Goal: Transaction & Acquisition: Purchase product/service

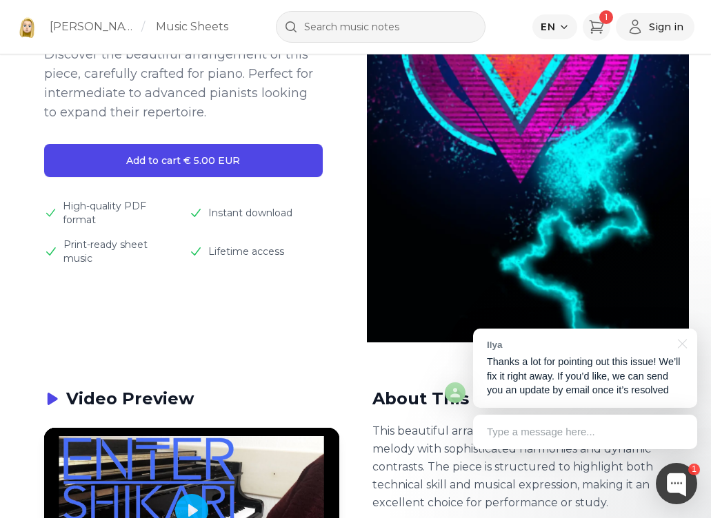
scroll to position [276, 0]
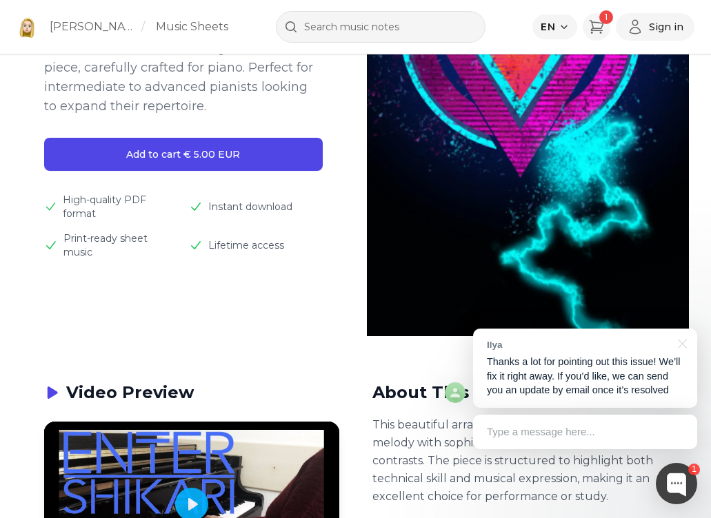
click at [623, 389] on p "Thanks a lot for pointing out this issue! We’ll fix it right away. If you’d lik…" at bounding box center [585, 376] width 196 height 43
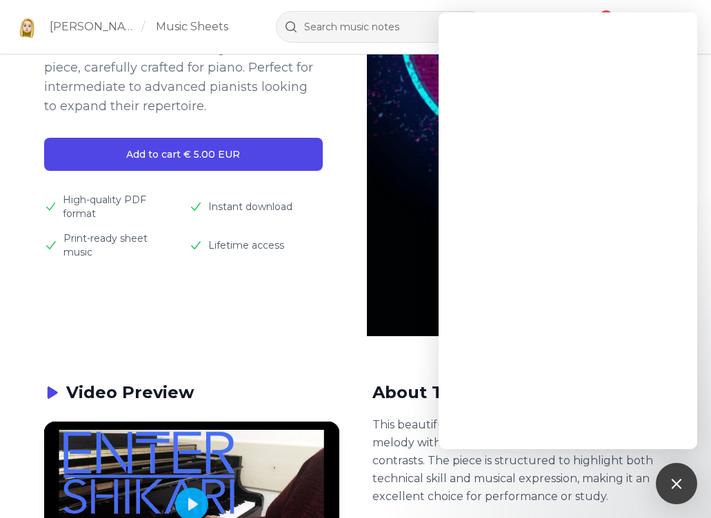
click at [412, 457] on p "This beautiful arrangement showcases the original melody with sophisticated har…" at bounding box center [519, 461] width 295 height 90
click at [398, 396] on h2 "About This Piece" at bounding box center [519, 393] width 295 height 25
click at [679, 482] on div at bounding box center [676, 483] width 19 height 19
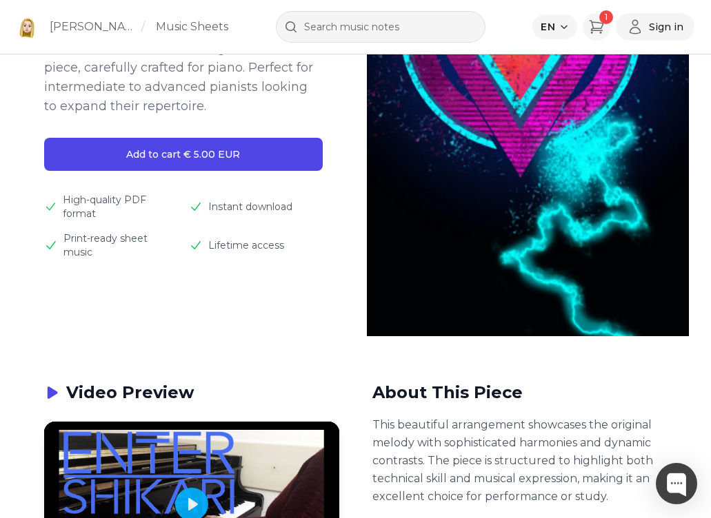
click at [424, 412] on div "About This Piece This beautiful arrangement showcases the original melody with …" at bounding box center [519, 443] width 295 height 125
click at [280, 211] on span "Instant download" at bounding box center [250, 207] width 84 height 14
click at [299, 245] on div "Lifetime access" at bounding box center [256, 246] width 134 height 28
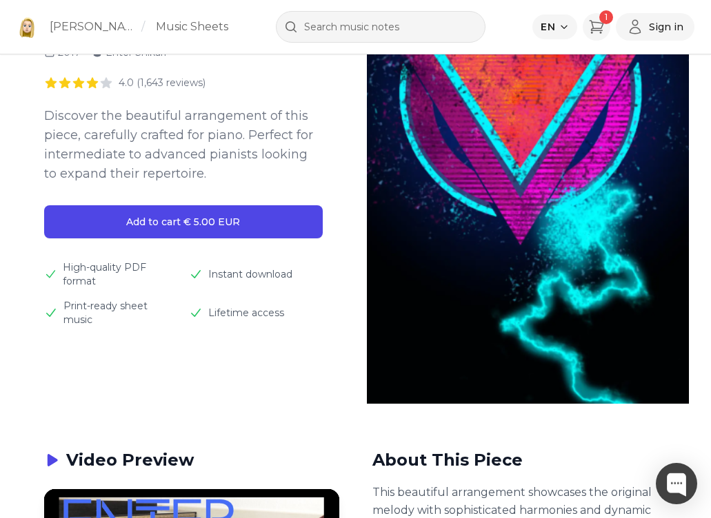
scroll to position [0, 0]
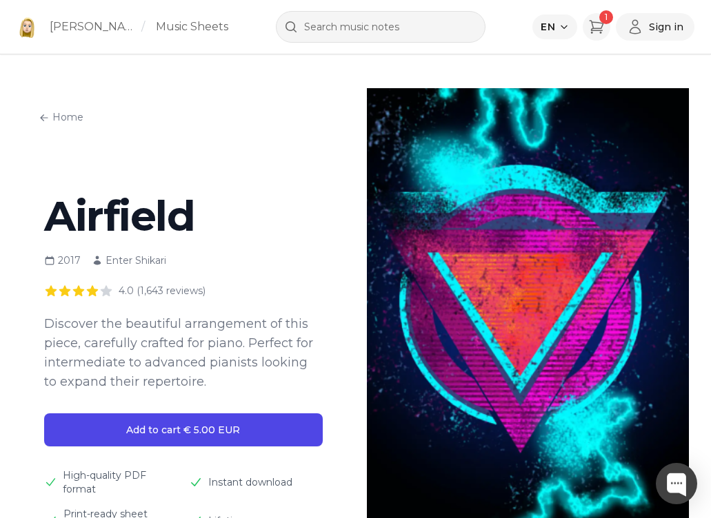
click at [614, 30] on div "EN 1 Sign in" at bounding box center [613, 27] width 162 height 28
click at [600, 33] on icon "Cart" at bounding box center [596, 27] width 17 height 17
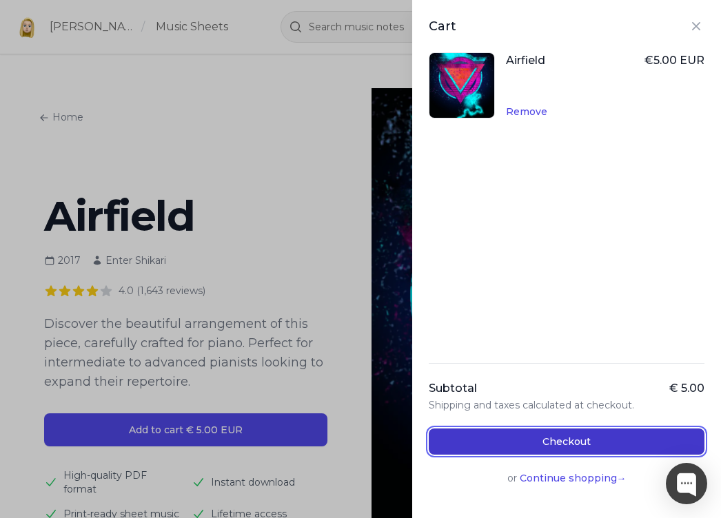
click at [611, 435] on button "Checkout" at bounding box center [567, 442] width 276 height 26
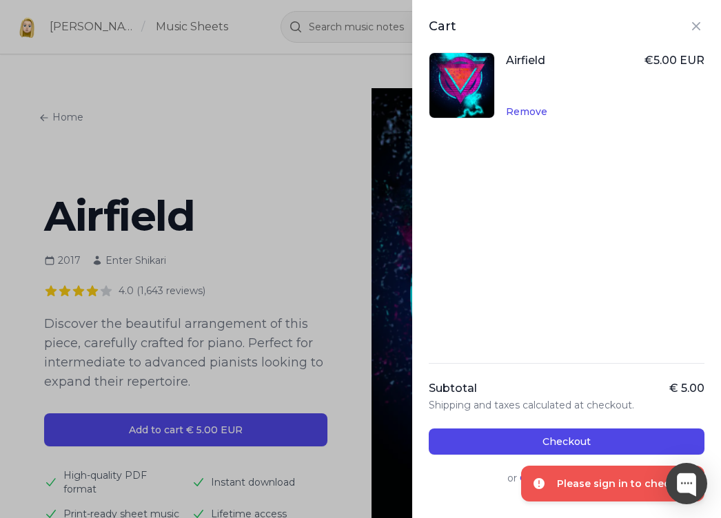
click at [354, 485] on div "Cart Airfield € 5.00 EUR Remove Subtotal € 5.00 Shipping and taxes calculated a…" at bounding box center [360, 259] width 721 height 518
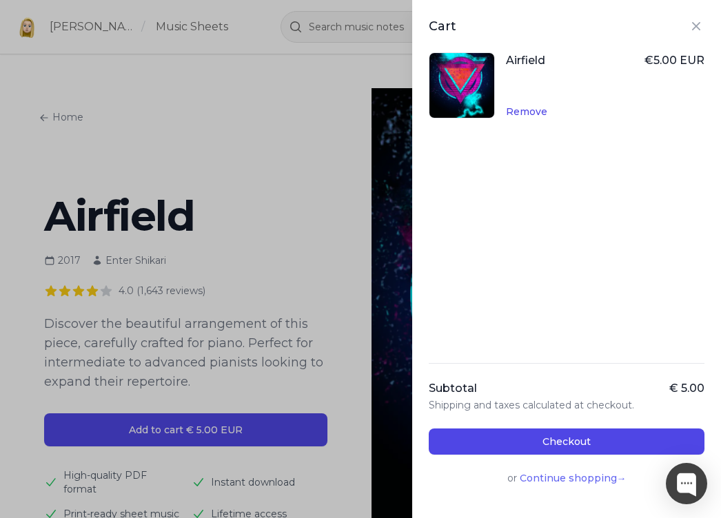
click at [552, 478] on button "Continue shopping →" at bounding box center [573, 479] width 107 height 14
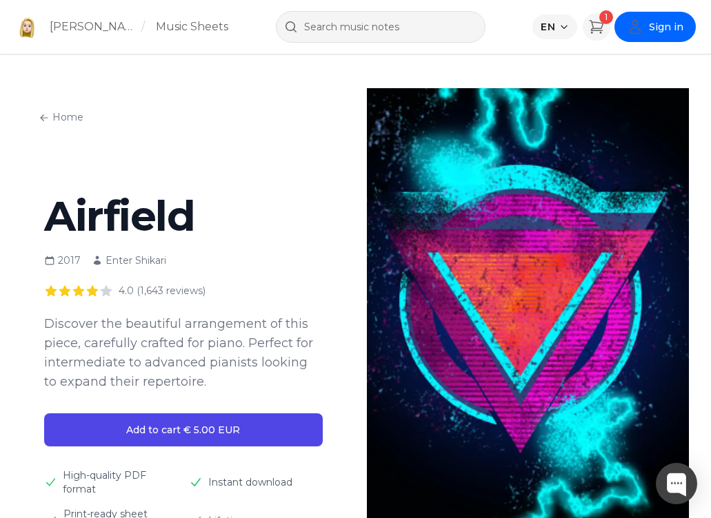
click at [677, 33] on span "Sign in" at bounding box center [666, 27] width 34 height 14
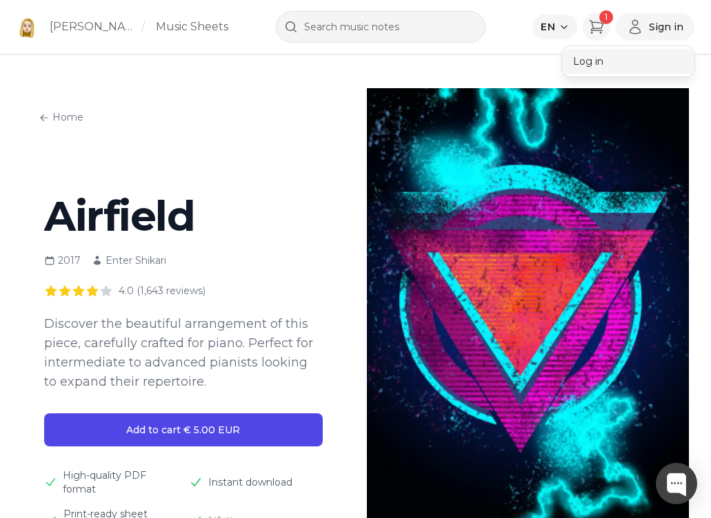
click at [592, 59] on button "Log in" at bounding box center [628, 61] width 132 height 25
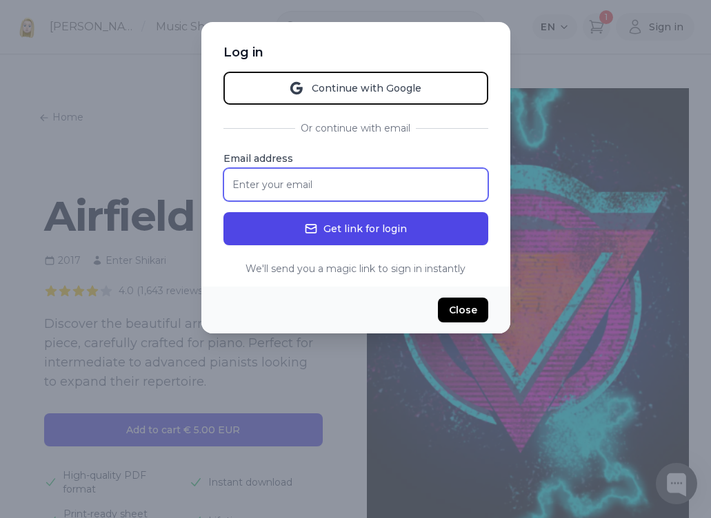
click at [352, 184] on input "Email address" at bounding box center [355, 184] width 265 height 33
type input "[EMAIL_ADDRESS][DOMAIN_NAME]"
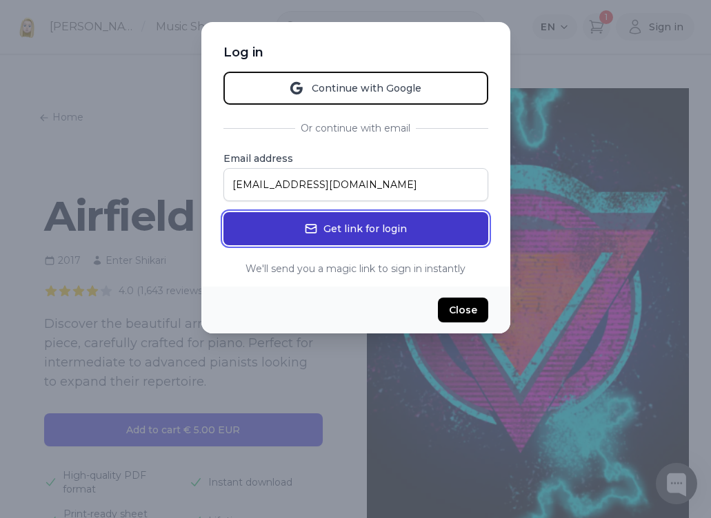
click at [441, 232] on button "Get link for login" at bounding box center [355, 228] width 265 height 33
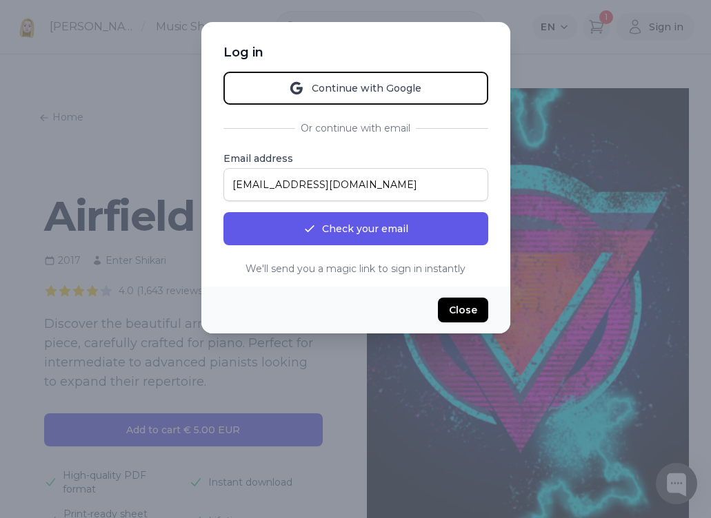
click at [425, 136] on div "Continue with Google Or continue with email Email address r.pearson94@hotmail.c…" at bounding box center [355, 174] width 265 height 204
click at [418, 127] on div "Or continue with email" at bounding box center [355, 128] width 265 height 14
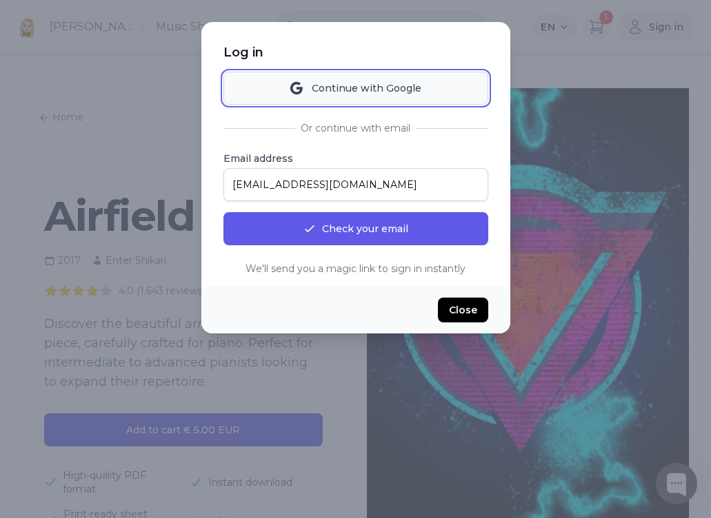
click at [409, 101] on button "Continue with Google" at bounding box center [355, 88] width 265 height 33
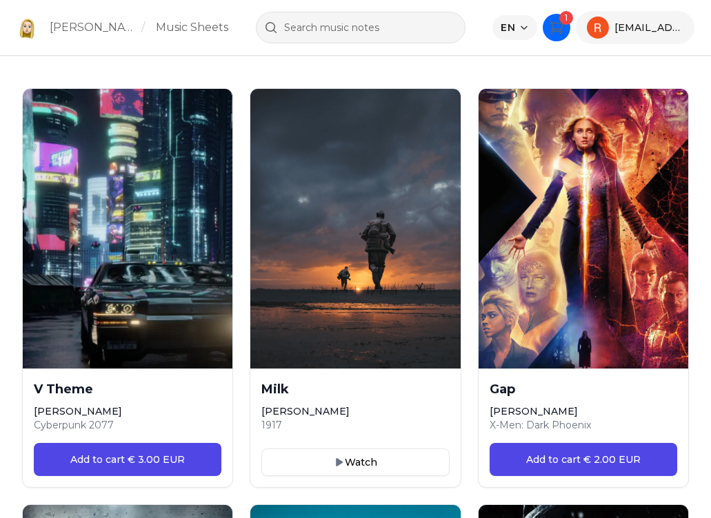
click at [556, 23] on icon "Cart" at bounding box center [555, 27] width 13 height 12
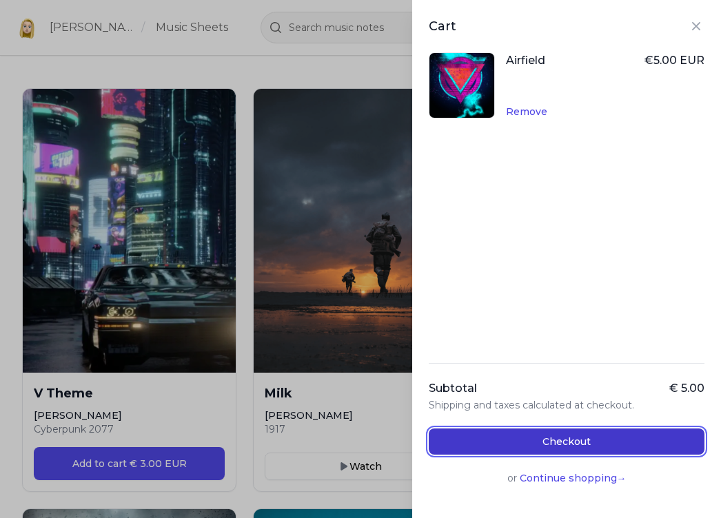
click at [640, 436] on button "Checkout" at bounding box center [567, 442] width 276 height 26
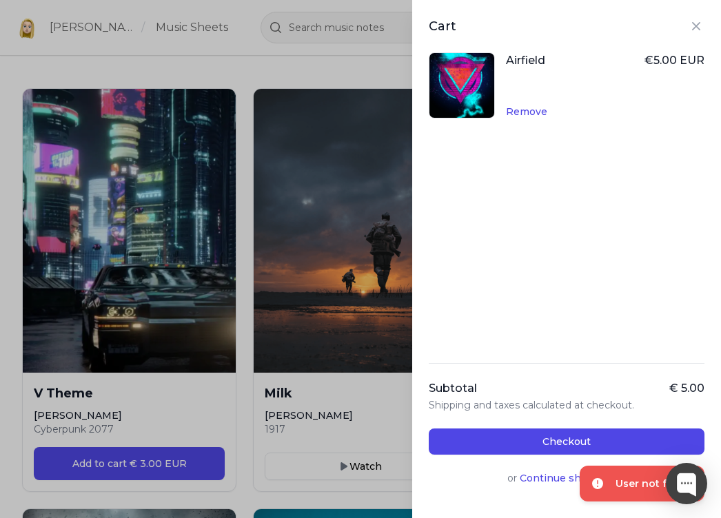
click at [634, 482] on div "User not found" at bounding box center [655, 484] width 78 height 14
click at [587, 310] on div "Airfield € 5.00 EUR Remove Subtotal € 5.00 Shipping and taxes calculated at che…" at bounding box center [567, 276] width 276 height 449
click at [649, 258] on div "Airfield € 5.00 EUR Remove Subtotal € 5.00 Shipping and taxes calculated at che…" at bounding box center [567, 276] width 276 height 449
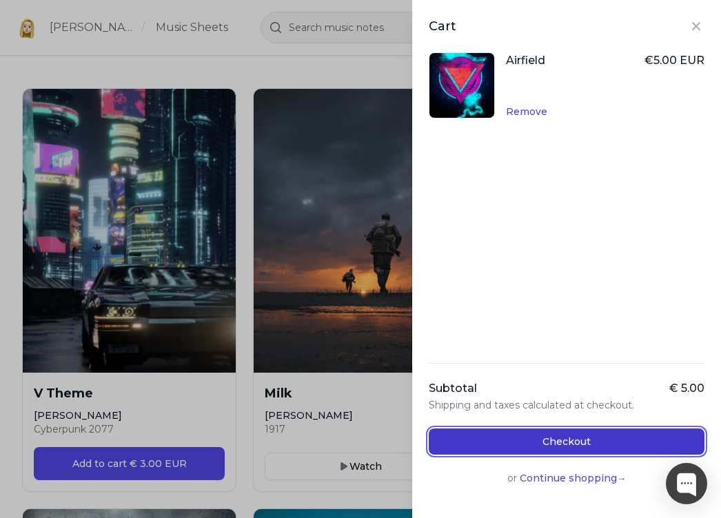
click at [614, 440] on button "Checkout" at bounding box center [567, 442] width 276 height 26
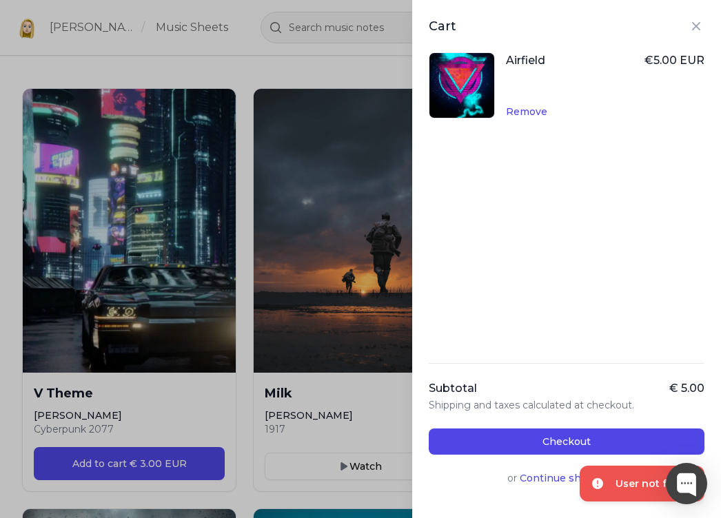
click at [635, 472] on li "User not found" at bounding box center [642, 484] width 125 height 36
click at [614, 234] on div "Airfield € 5.00 EUR Remove Subtotal € 5.00 Shipping and taxes calculated at che…" at bounding box center [567, 276] width 276 height 449
click at [688, 22] on icon "Close panel" at bounding box center [696, 26] width 17 height 17
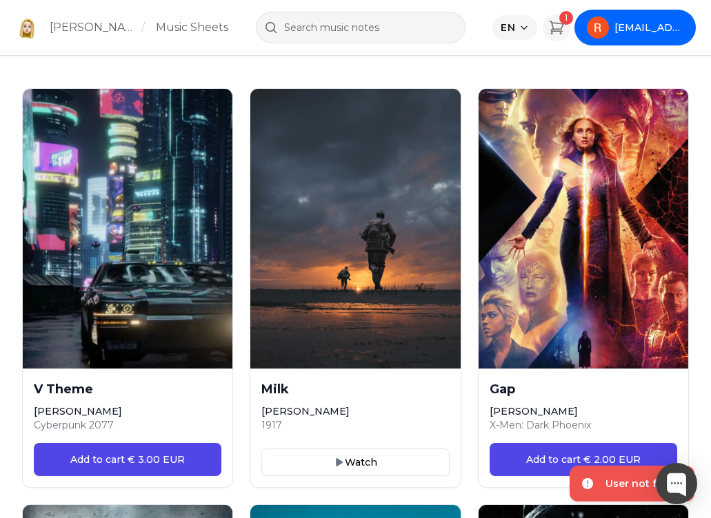
click at [657, 28] on span "r.pearson94@hotmail.co.uk" at bounding box center [648, 28] width 69 height 14
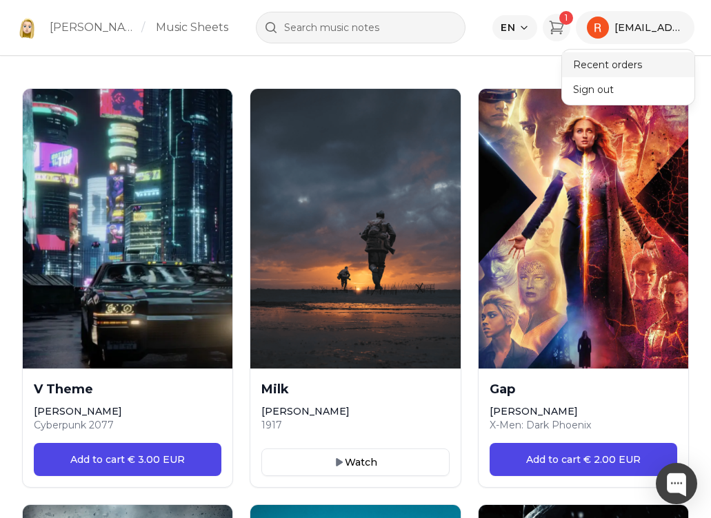
click at [650, 70] on button "Recent orders" at bounding box center [628, 64] width 132 height 25
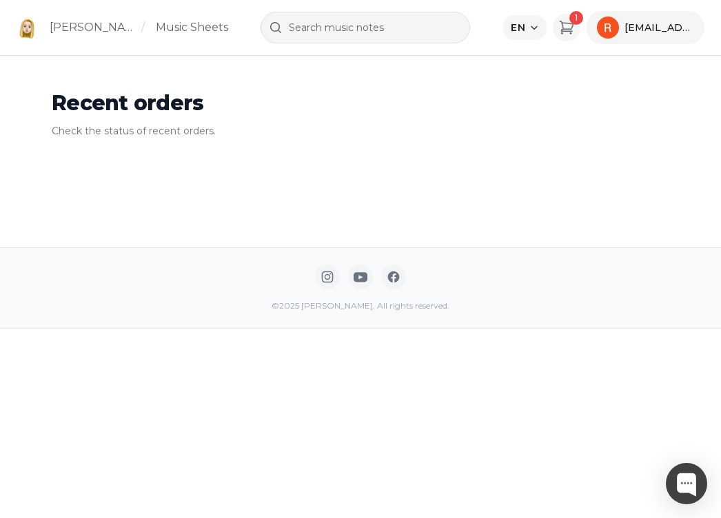
click at [547, 154] on div "Recent orders Check the status of recent orders. Recent orders" at bounding box center [360, 124] width 721 height 248
click at [567, 23] on icon "Cart" at bounding box center [566, 27] width 13 height 12
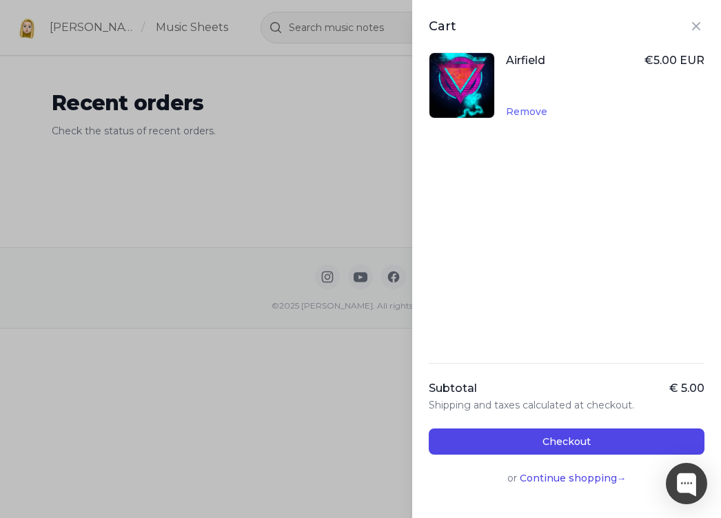
click at [538, 109] on button "Remove" at bounding box center [526, 112] width 41 height 14
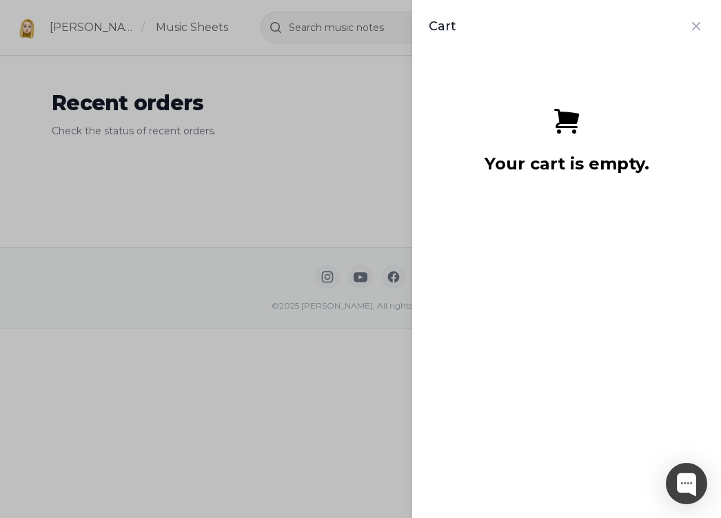
click at [589, 196] on div "Your cart is empty." at bounding box center [567, 276] width 276 height 449
click at [688, 27] on icon "Close panel" at bounding box center [696, 26] width 17 height 17
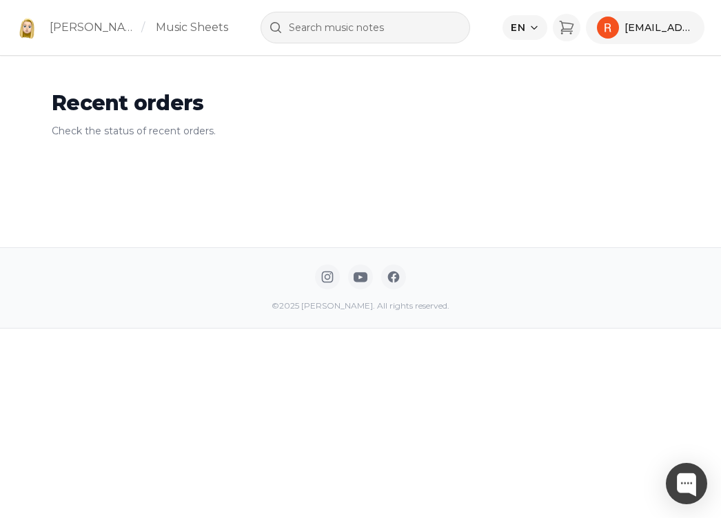
click at [542, 132] on p "Check the status of recent orders." at bounding box center [361, 131] width 618 height 14
click at [569, 29] on icon "Cart" at bounding box center [566, 27] width 13 height 12
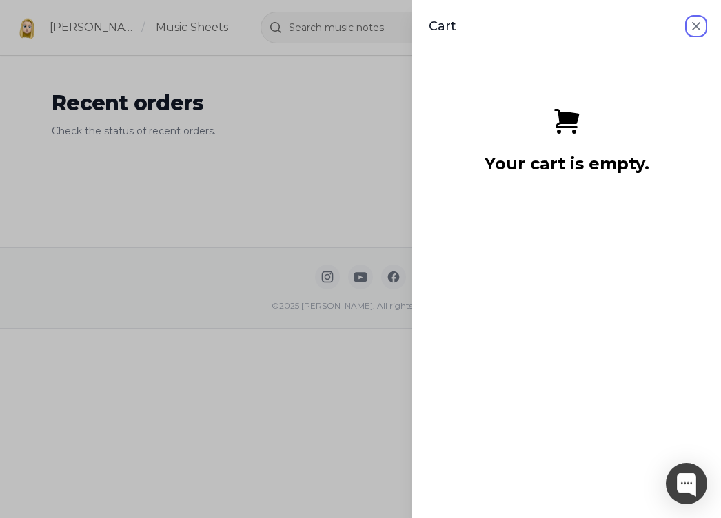
click at [688, 24] on icon "Close panel" at bounding box center [696, 26] width 17 height 17
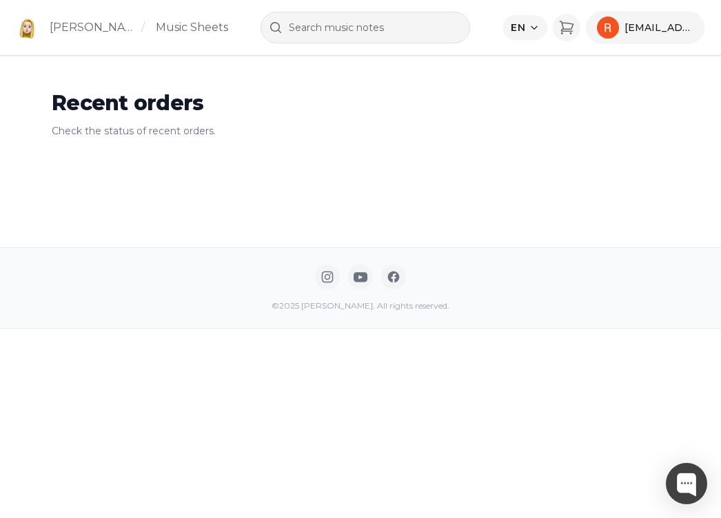
click at [518, 77] on div "Recent orders Check the status of recent orders. Recent orders" at bounding box center [360, 124] width 721 height 248
click at [537, 30] on icon "Select language" at bounding box center [534, 28] width 10 height 10
click at [608, 101] on h1 "Recent orders" at bounding box center [361, 103] width 618 height 30
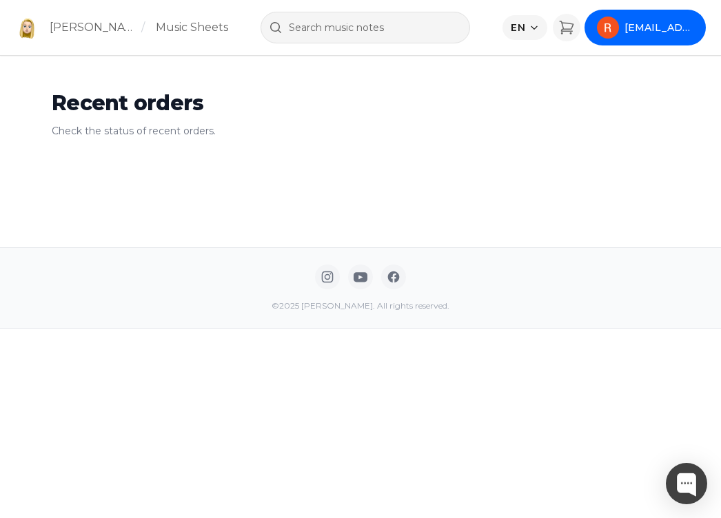
click at [646, 38] on button "[EMAIL_ADDRESS][DOMAIN_NAME]" at bounding box center [645, 27] width 119 height 33
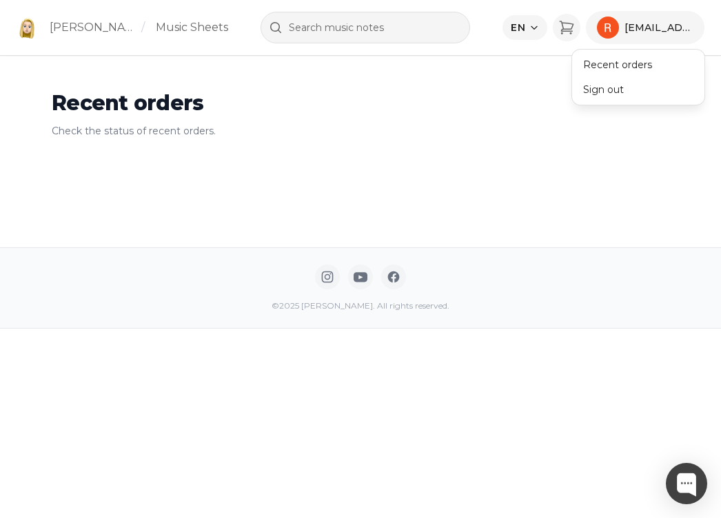
click at [435, 161] on div "Recent orders Check the status of recent orders. Recent orders" at bounding box center [360, 124] width 721 height 248
click at [190, 32] on link "Music Sheets" at bounding box center [192, 27] width 72 height 17
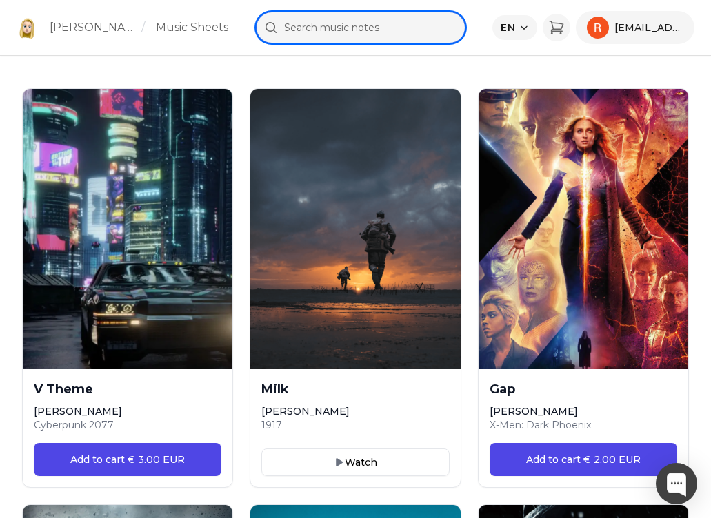
click at [319, 32] on input "text" at bounding box center [361, 28] width 210 height 32
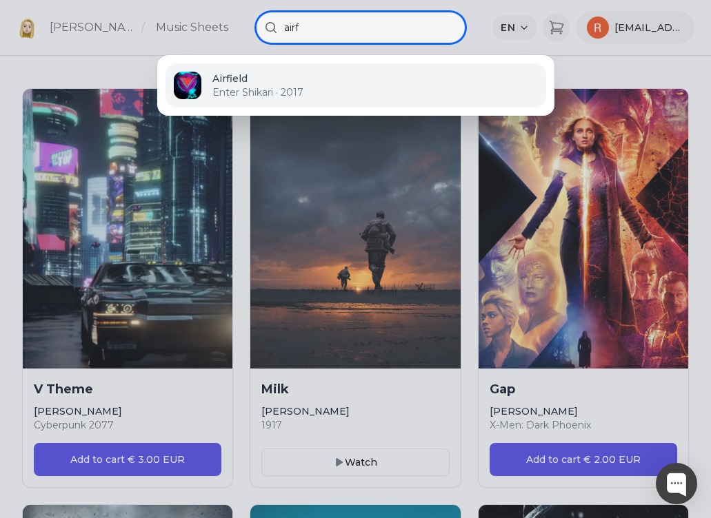
type input "airf"
click at [313, 97] on p "Enter Shikari · 2017" at bounding box center [374, 92] width 325 height 14
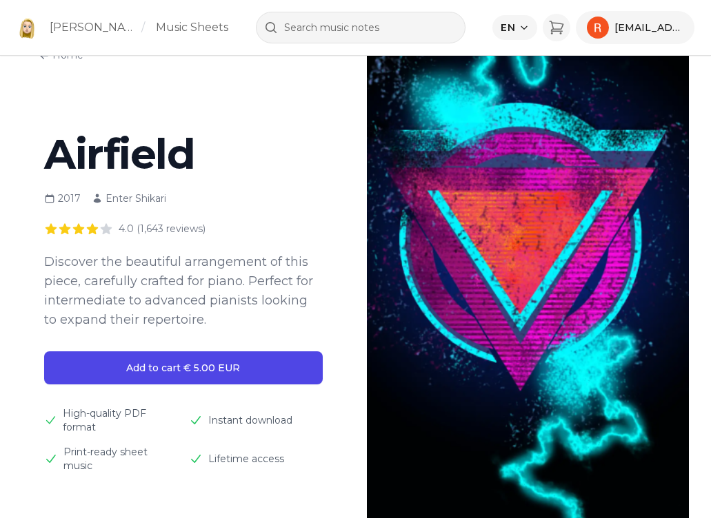
scroll to position [138, 0]
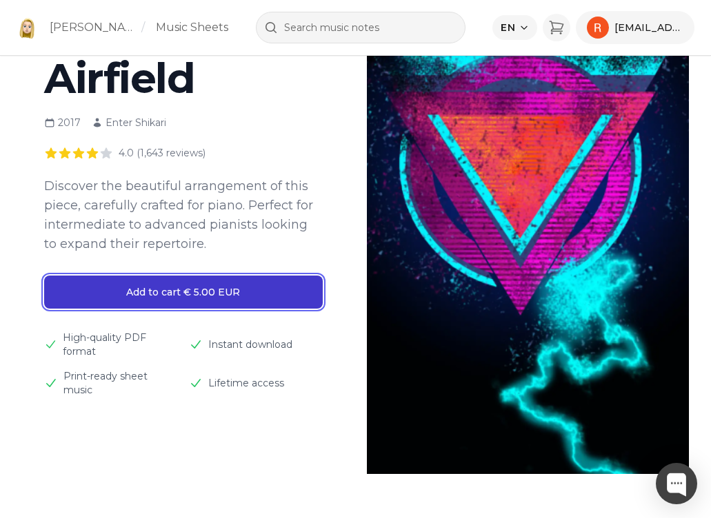
click at [245, 301] on button "Add to cart € 5.00 EUR" at bounding box center [183, 292] width 279 height 33
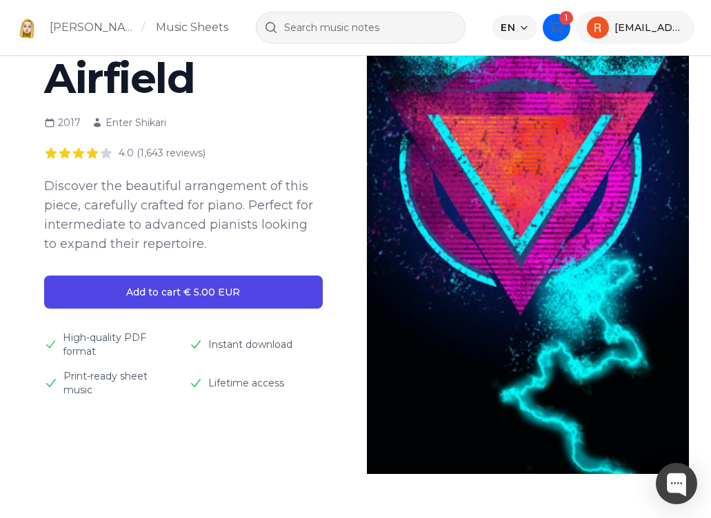
click at [556, 24] on icon "Cart" at bounding box center [556, 27] width 17 height 17
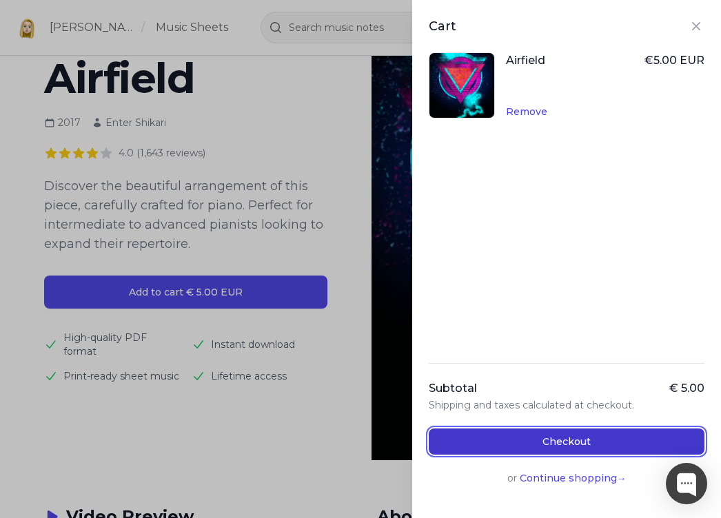
click at [587, 437] on button "Checkout" at bounding box center [567, 442] width 276 height 26
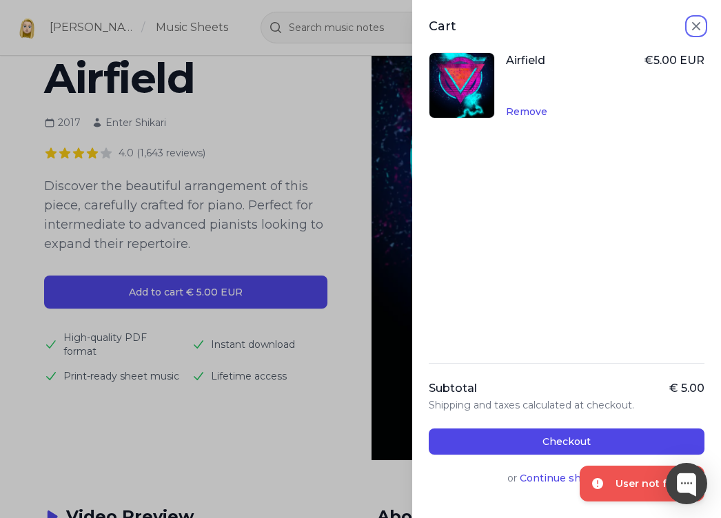
click at [688, 29] on icon "Close panel" at bounding box center [696, 26] width 17 height 17
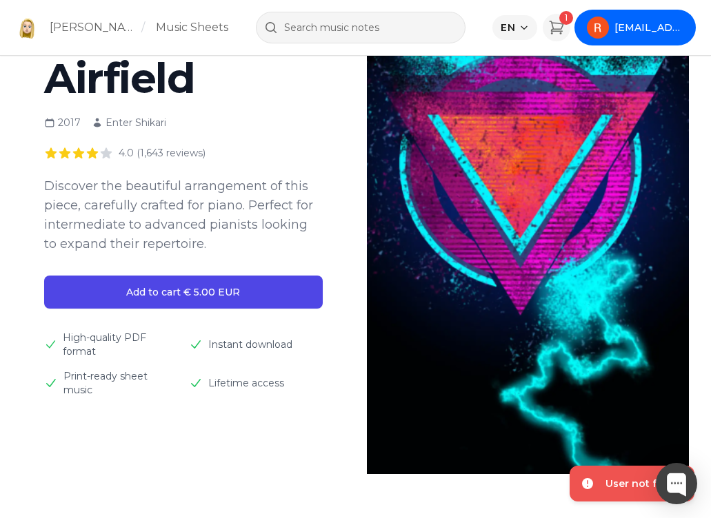
click at [650, 33] on span "r.pearson94@hotmail.co.uk" at bounding box center [648, 28] width 69 height 14
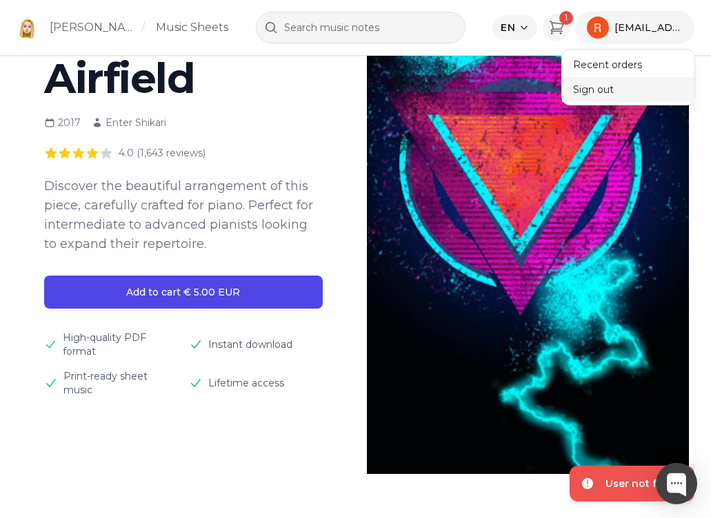
click at [624, 97] on button "Sign out" at bounding box center [628, 89] width 132 height 25
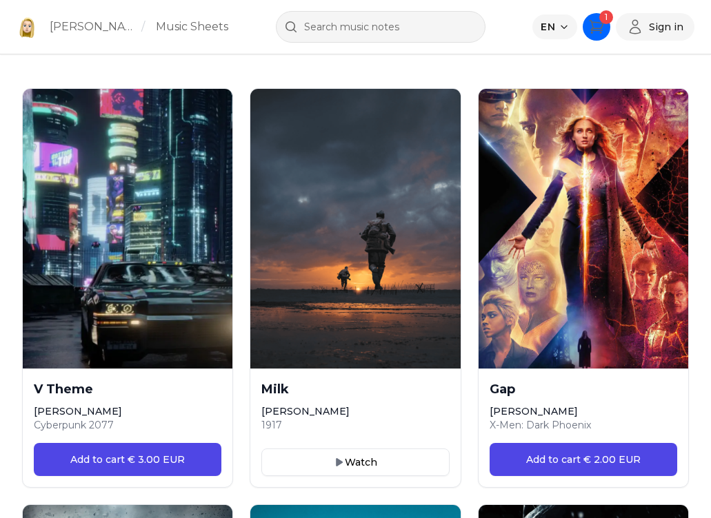
click at [597, 14] on button "1" at bounding box center [597, 27] width 28 height 28
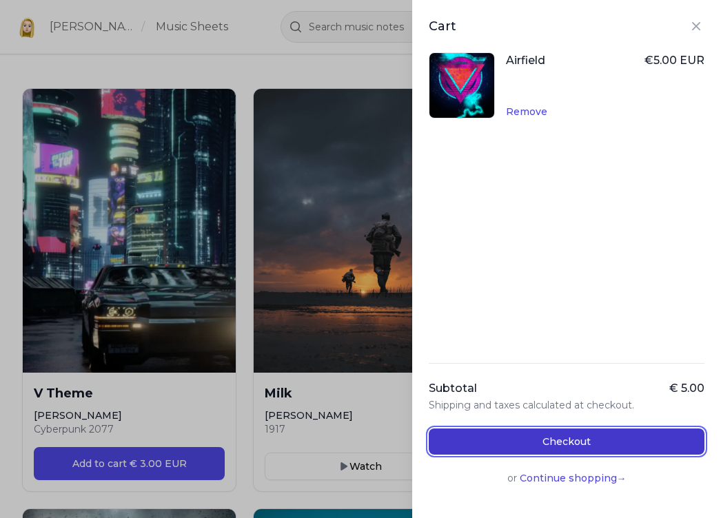
click at [609, 436] on button "Checkout" at bounding box center [567, 442] width 276 height 26
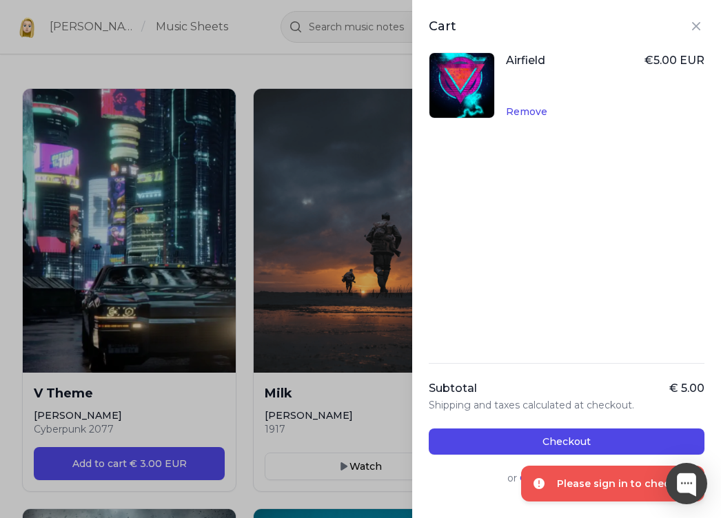
click at [619, 395] on div "Subtotal € 5.00" at bounding box center [567, 389] width 276 height 17
click at [688, 25] on icon "Close panel" at bounding box center [696, 26] width 17 height 17
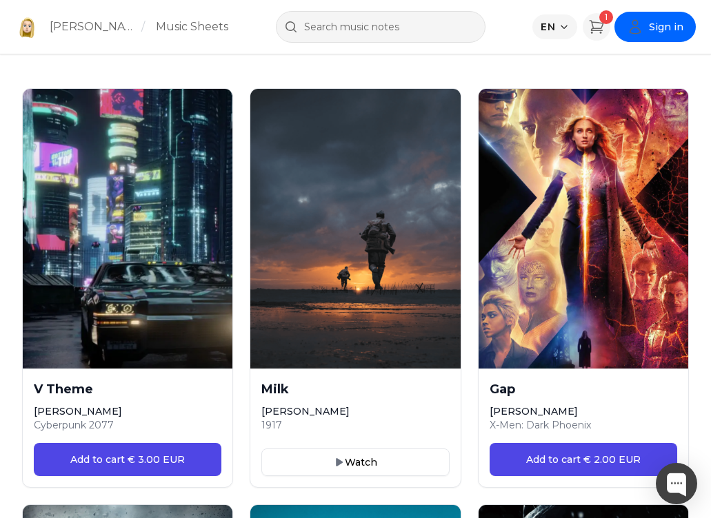
click at [670, 28] on span "Sign in" at bounding box center [666, 27] width 34 height 14
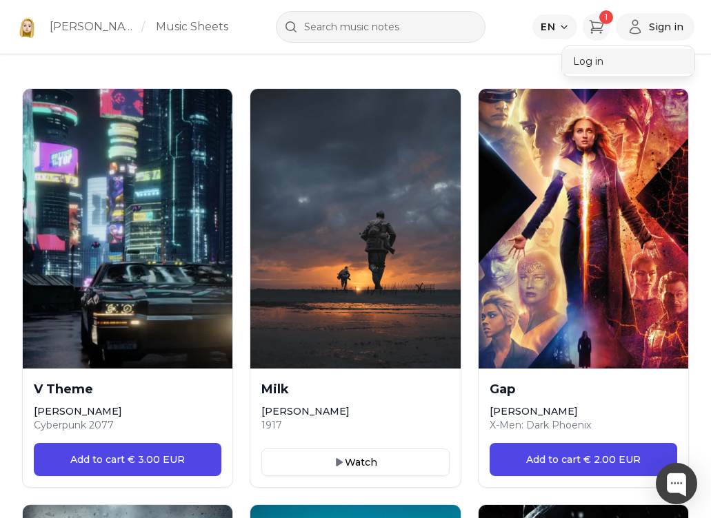
click at [649, 70] on button "Log in" at bounding box center [628, 61] width 132 height 25
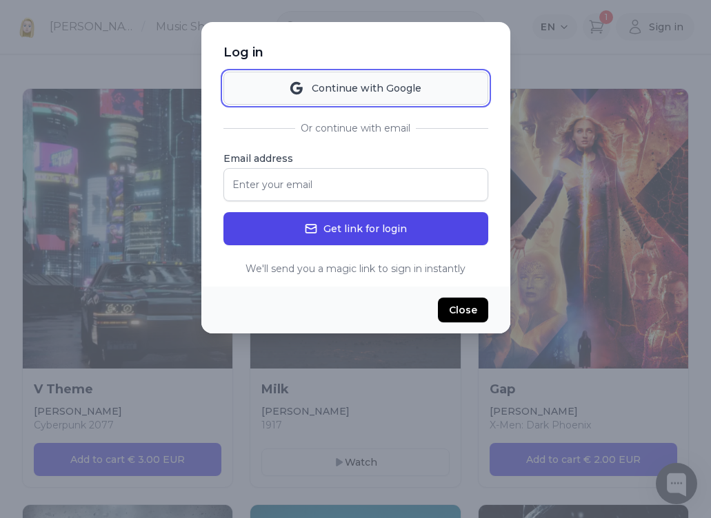
click at [353, 76] on button "Continue with Google" at bounding box center [355, 88] width 265 height 33
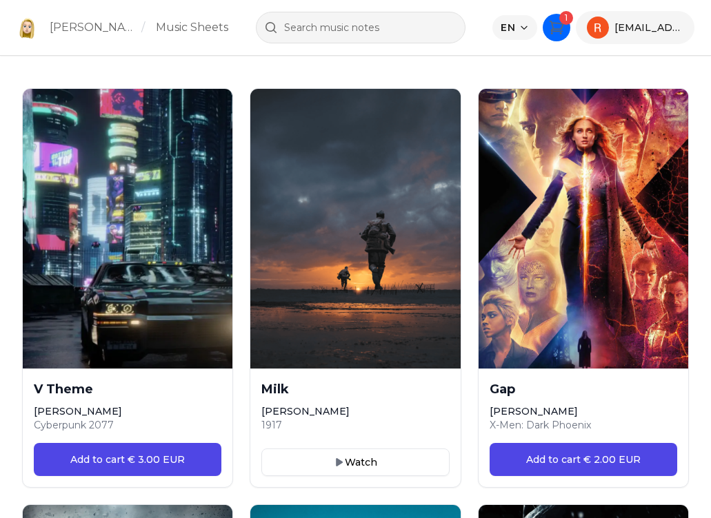
click at [558, 33] on icon "Cart" at bounding box center [556, 27] width 17 height 17
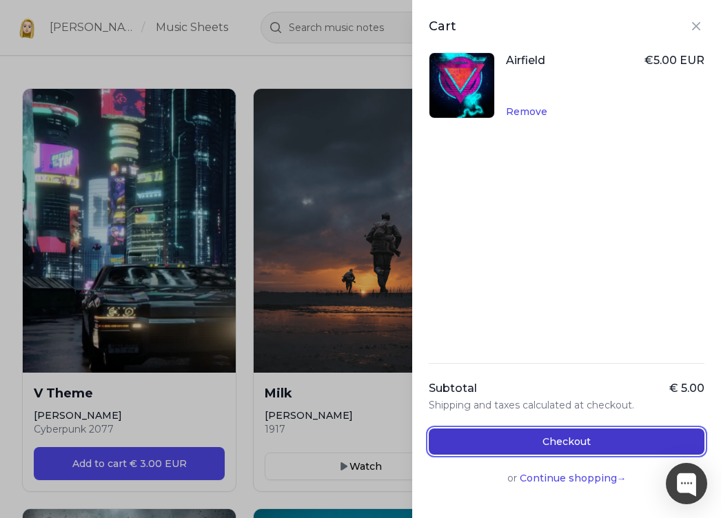
click at [658, 436] on button "Checkout" at bounding box center [567, 442] width 276 height 26
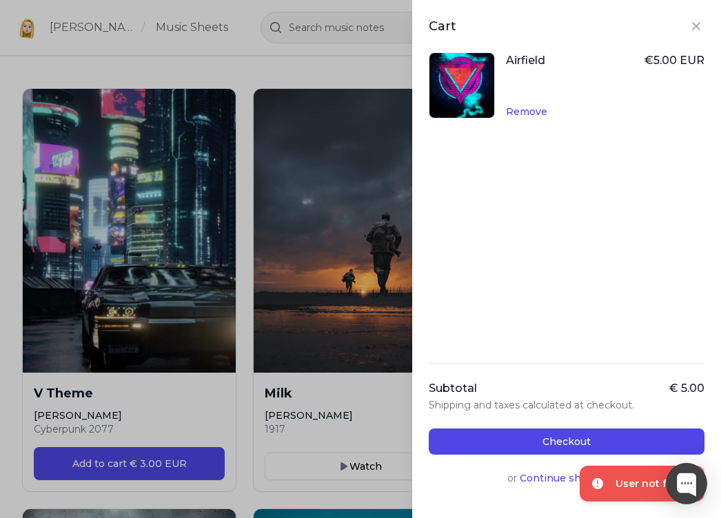
click at [639, 370] on div "Subtotal € 5.00 Shipping and taxes calculated at checkout. Checkout or Continue…" at bounding box center [567, 432] width 276 height 139
click at [688, 21] on icon "Close panel" at bounding box center [696, 26] width 17 height 17
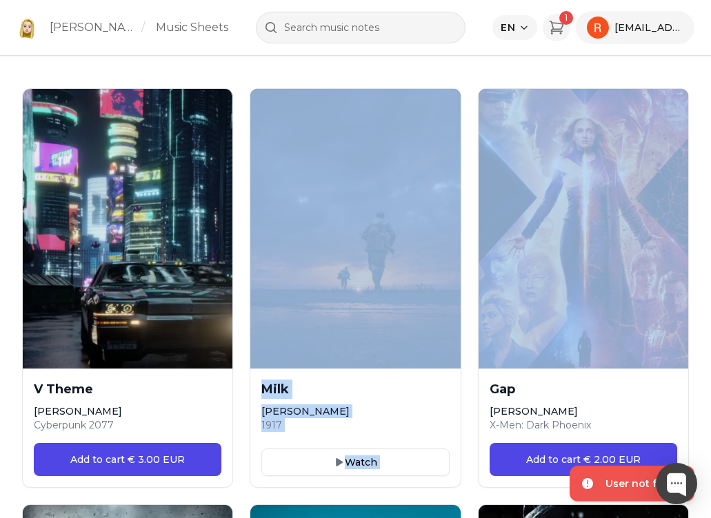
copy div "Milk [PERSON_NAME] 1917 Watch"
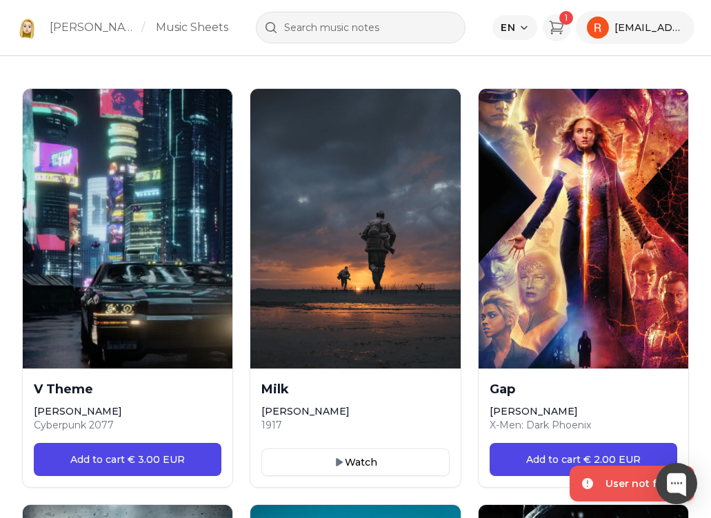
click at [589, 54] on header "[PERSON_NAME] / Music Sheets EN 1 [EMAIL_ADDRESS][DOMAIN_NAME] Log in Continue …" at bounding box center [355, 28] width 711 height 56
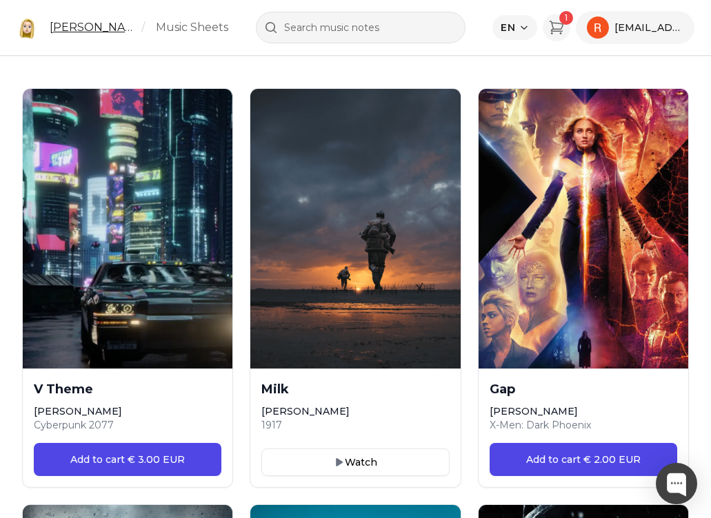
click at [119, 32] on link "[PERSON_NAME]" at bounding box center [93, 27] width 86 height 17
click at [118, 26] on link "[PERSON_NAME]" at bounding box center [93, 27] width 86 height 17
click at [39, 33] on div "[PERSON_NAME] / Music Sheets" at bounding box center [123, 28] width 212 height 22
click at [92, 30] on link "[PERSON_NAME]" at bounding box center [93, 27] width 86 height 17
